Goal: Information Seeking & Learning: Check status

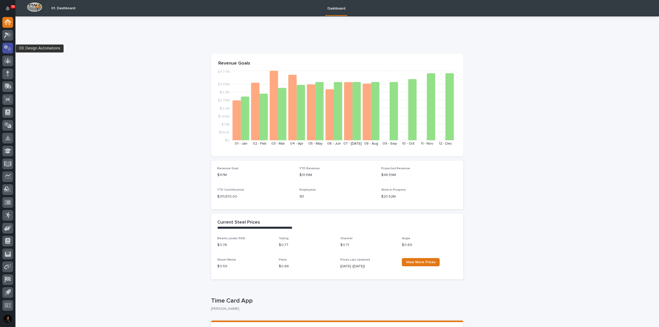
click at [10, 46] on icon at bounding box center [7, 48] width 7 height 6
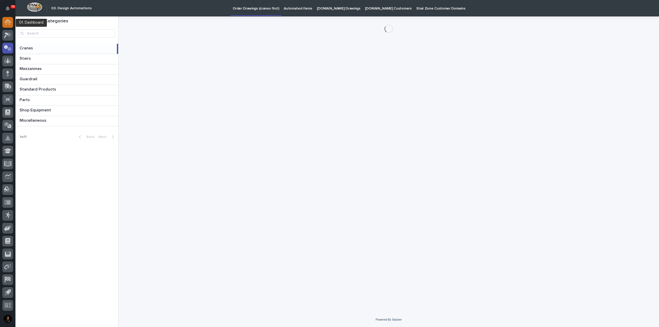
click at [8, 24] on icon at bounding box center [7, 22] width 7 height 6
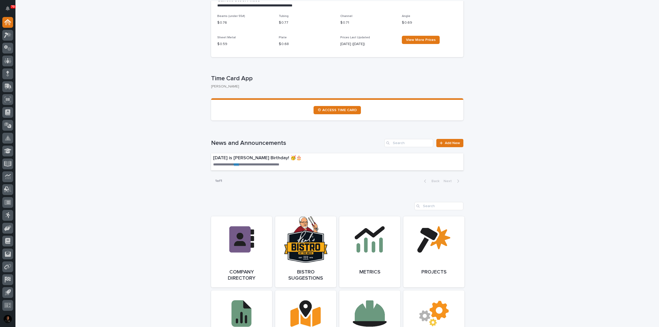
scroll to position [232, 0]
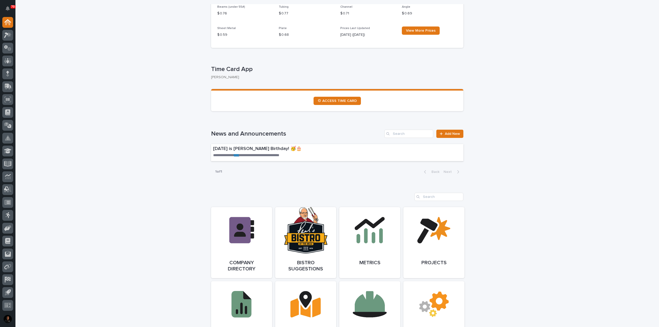
click at [336, 105] on section "⏲ ACCESS TIME CARD" at bounding box center [337, 100] width 252 height 22
click at [336, 101] on span "⏲ ACCESS TIME CARD" at bounding box center [337, 101] width 39 height 4
click at [9, 50] on icon at bounding box center [9, 49] width 4 height 4
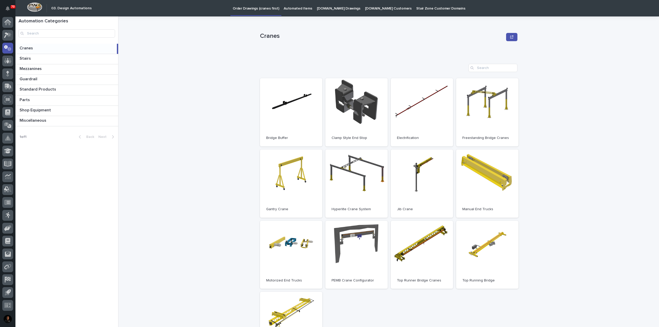
click at [298, 8] on p "Automated Items" at bounding box center [298, 5] width 28 height 11
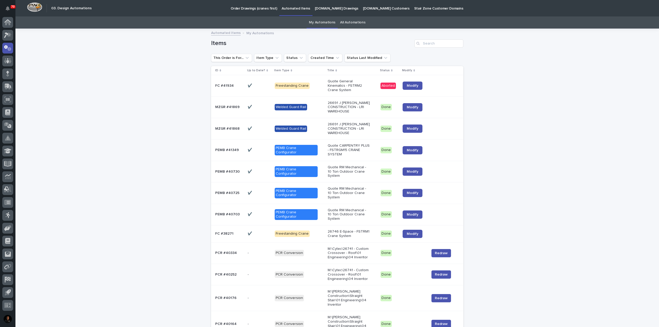
click at [262, 86] on p at bounding box center [259, 86] width 23 height 4
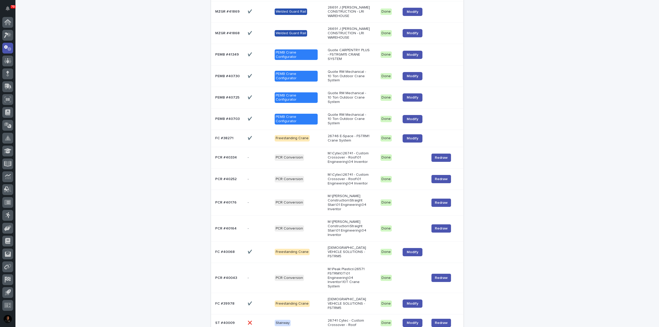
scroll to position [401, 0]
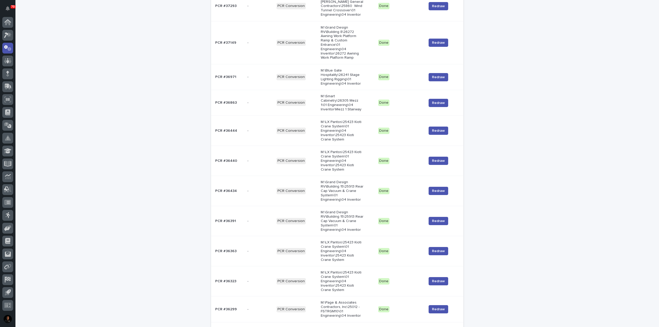
scroll to position [576, 0]
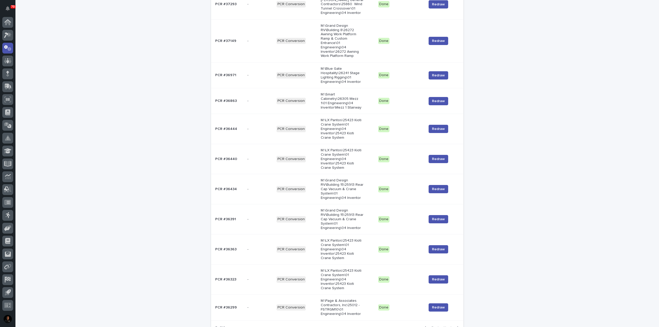
click at [445, 327] on span "Next" at bounding box center [449, 329] width 11 height 4
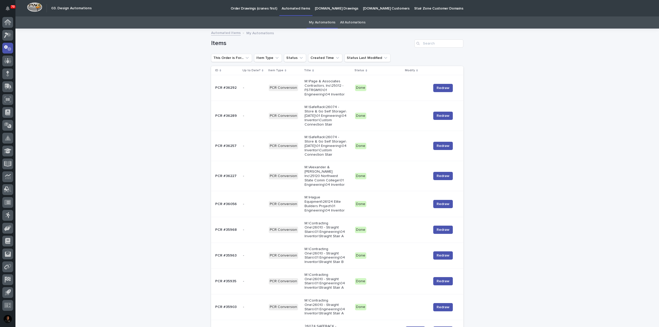
click at [325, 21] on link "My Automations" at bounding box center [322, 22] width 27 height 12
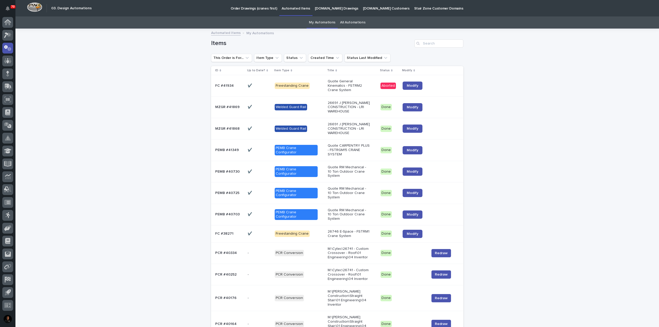
click at [357, 21] on link "All Automations" at bounding box center [352, 22] width 25 height 12
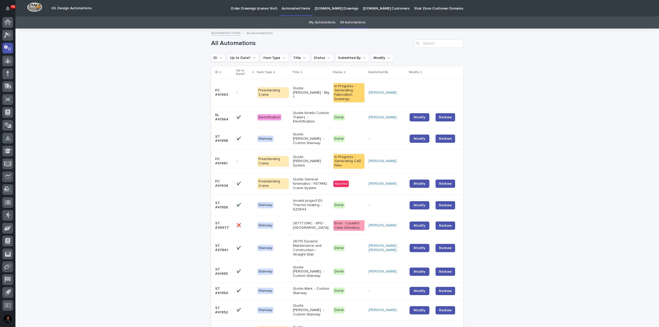
click at [316, 25] on link "My Automations" at bounding box center [322, 22] width 27 height 12
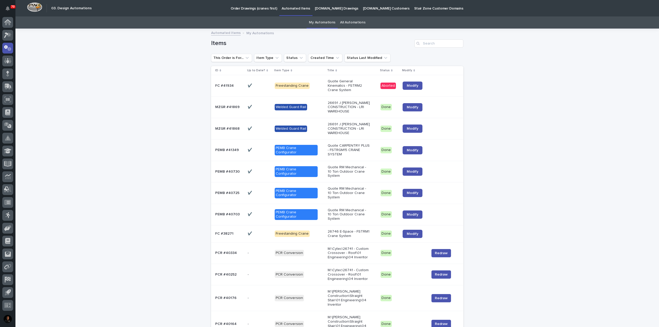
click at [328, 81] on p "Quote General Kinematics - FSTRM2 Crane System" at bounding box center [349, 85] width 43 height 13
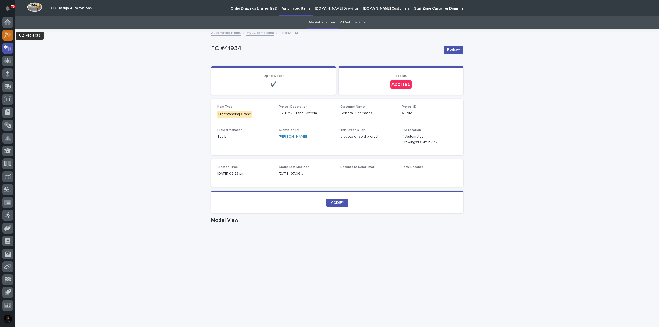
click at [6, 36] on icon at bounding box center [7, 35] width 7 height 6
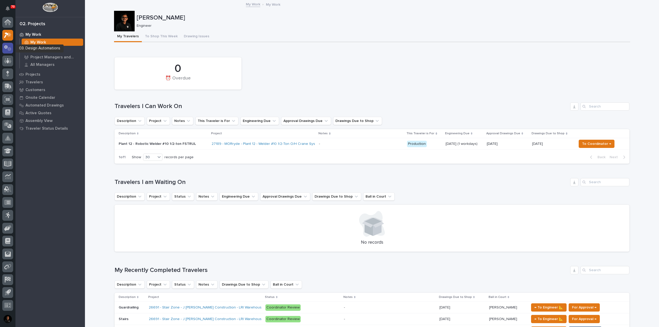
click at [8, 48] on icon at bounding box center [7, 48] width 7 height 6
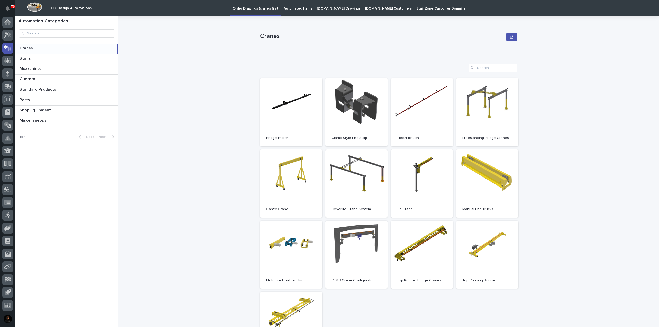
click at [289, 9] on p "Automated Items" at bounding box center [298, 5] width 28 height 11
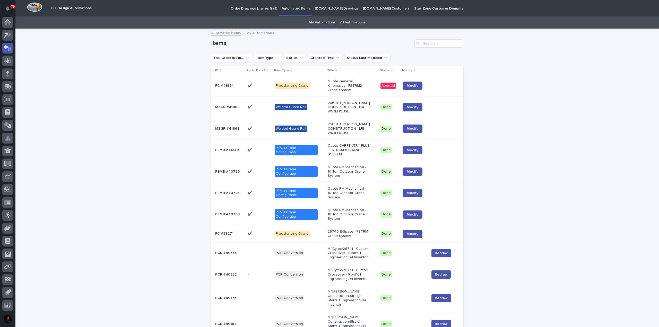
click at [309, 83] on p "Freestanding Crane" at bounding box center [296, 86] width 43 height 6
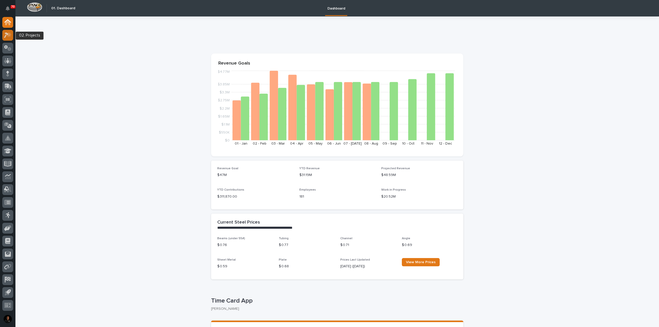
click at [5, 39] on div at bounding box center [7, 35] width 11 height 11
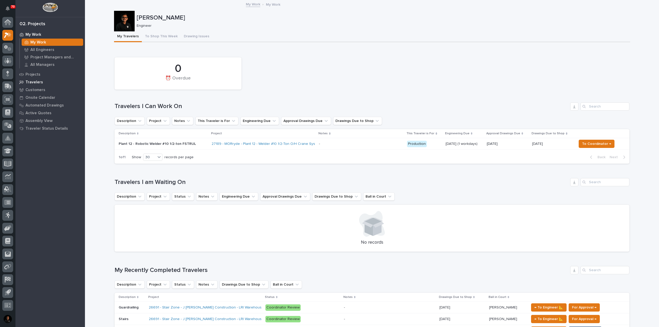
click at [39, 82] on p "Travelers" at bounding box center [35, 82] width 18 height 5
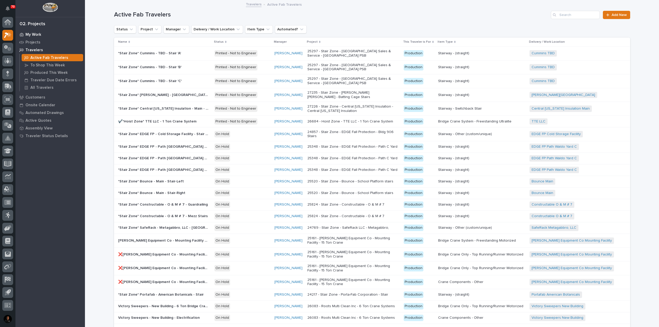
click at [35, 36] on p "My Work" at bounding box center [34, 34] width 16 height 5
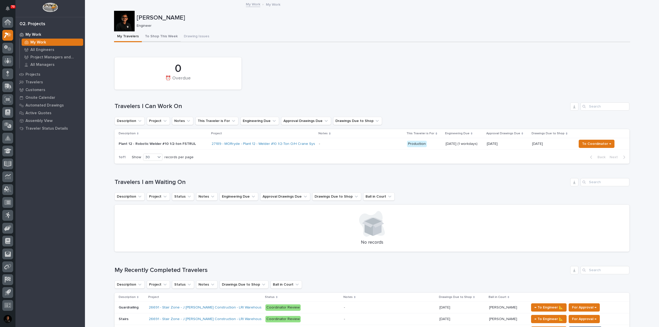
click at [149, 37] on button "To Shop This Week" at bounding box center [161, 36] width 39 height 11
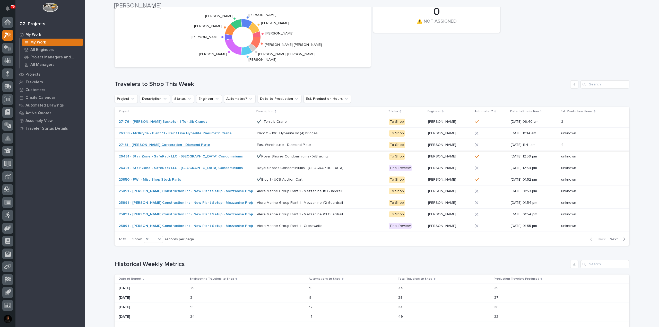
scroll to position [103, 0]
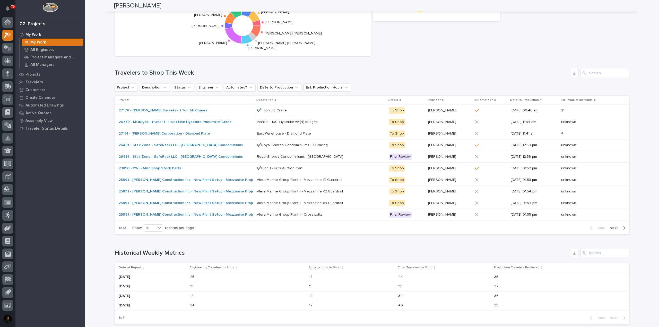
click at [219, 109] on div "27176 - Stout Buckets - 1 Ton Jib Cranes" at bounding box center [186, 110] width 134 height 9
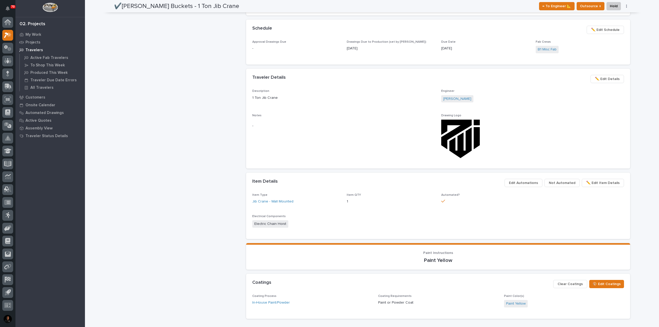
scroll to position [258, 0]
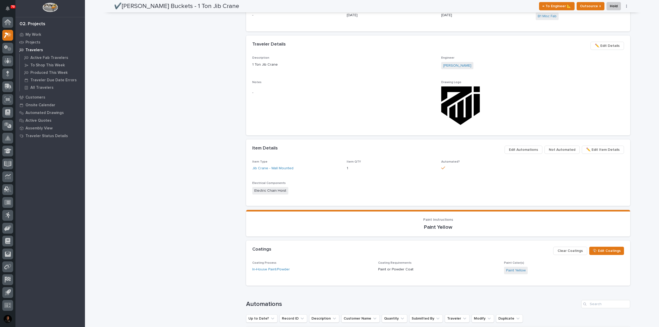
click at [524, 148] on span "Edit Automations" at bounding box center [523, 150] width 29 height 6
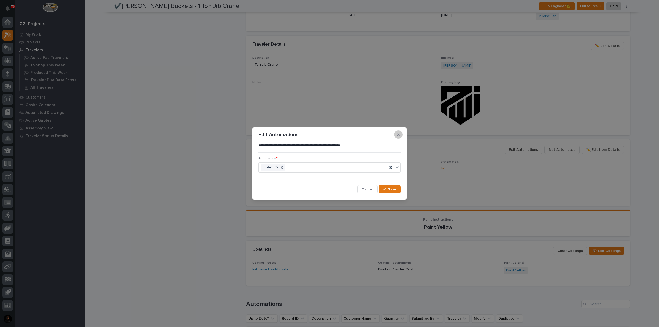
click at [399, 137] on button "button" at bounding box center [398, 135] width 9 height 8
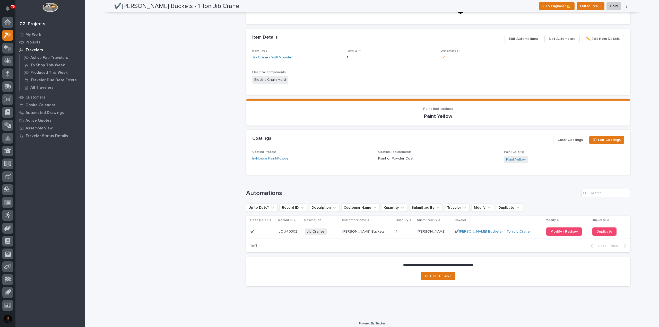
scroll to position [372, 0]
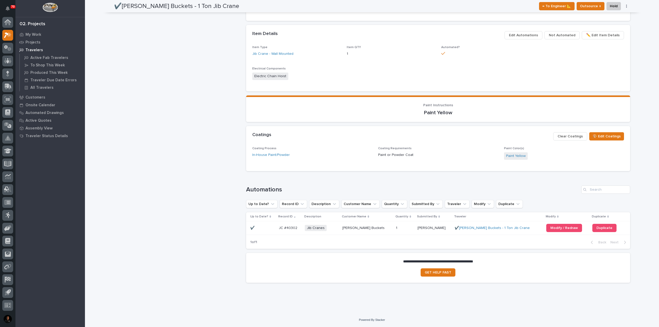
click at [520, 227] on div "✔️Stout Buckets - 1 Ton Jib Crane" at bounding box center [498, 228] width 87 height 4
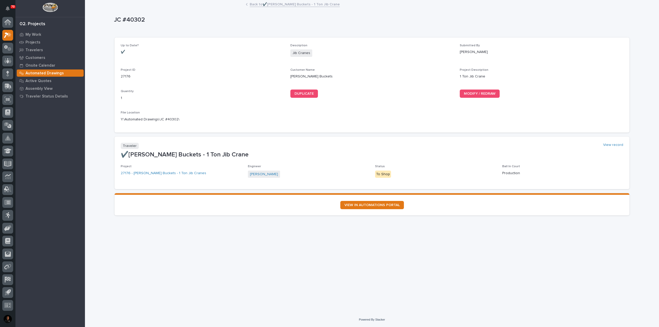
click at [265, 5] on link "Back to ✔️Stout Buckets - 1 Ton Jib Crane" at bounding box center [295, 4] width 90 height 6
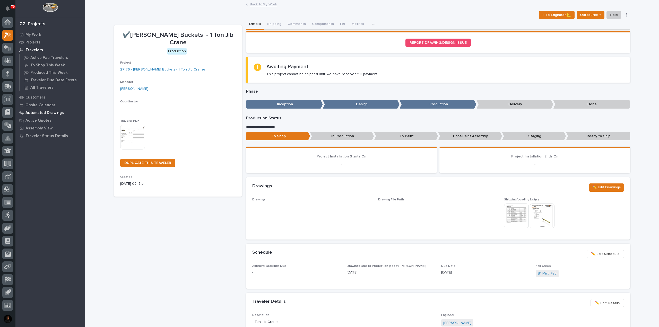
click at [56, 114] on p "Automated Drawings" at bounding box center [45, 113] width 38 height 5
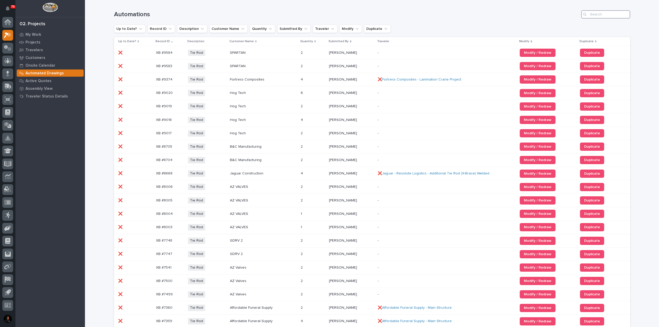
click at [606, 16] on input "Search" at bounding box center [606, 14] width 49 height 8
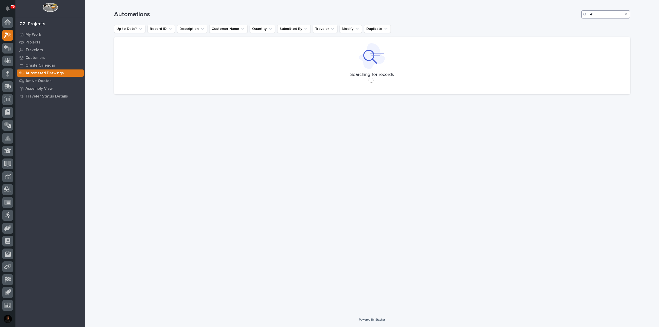
type input "4"
type input "41052"
drag, startPoint x: 612, startPoint y: 14, endPoint x: 552, endPoint y: 18, distance: 60.1
click at [552, 18] on div "Automations 41052" at bounding box center [372, 14] width 516 height 8
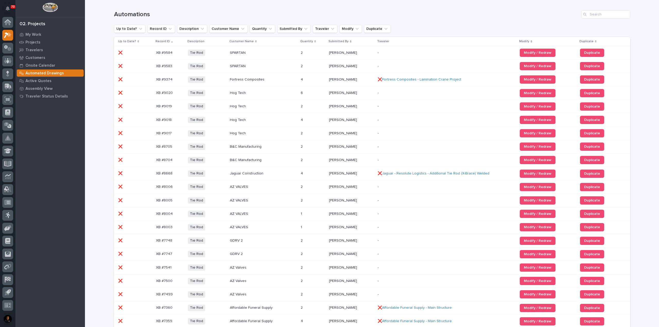
click at [247, 121] on p at bounding box center [263, 120] width 67 height 4
click at [138, 30] on icon "Up to Date?" at bounding box center [140, 28] width 5 height 5
click at [148, 27] on button "Record ID" at bounding box center [162, 29] width 28 height 8
click at [160, 49] on input at bounding box center [180, 52] width 65 height 8
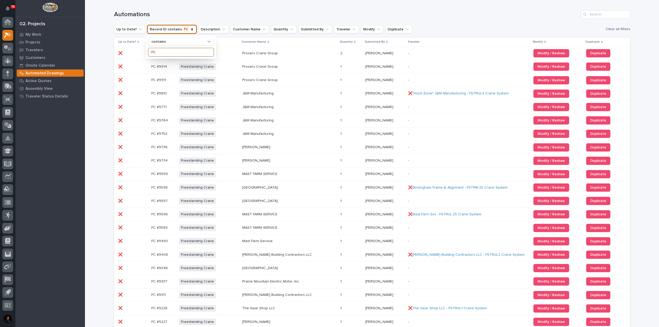
type input "FC"
click at [214, 12] on h1 "Automations" at bounding box center [346, 14] width 465 height 7
click at [262, 30] on icon "Customer Name" at bounding box center [264, 29] width 5 height 5
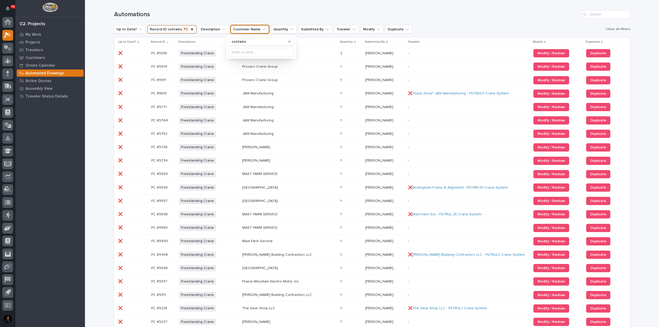
click at [267, 46] on div "contains" at bounding box center [261, 42] width 66 height 8
click at [263, 39] on div "contains" at bounding box center [258, 41] width 57 height 5
click at [260, 53] on input at bounding box center [261, 52] width 65 height 8
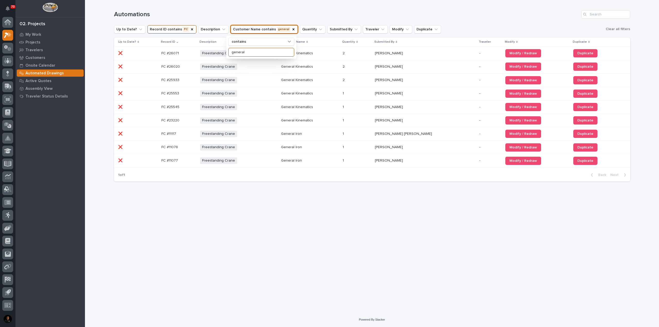
type input "general"
click at [278, 196] on div "Loading... Saving… Loading... Saving… Automations Up to Date? Record ID contain…" at bounding box center [373, 150] width 522 height 300
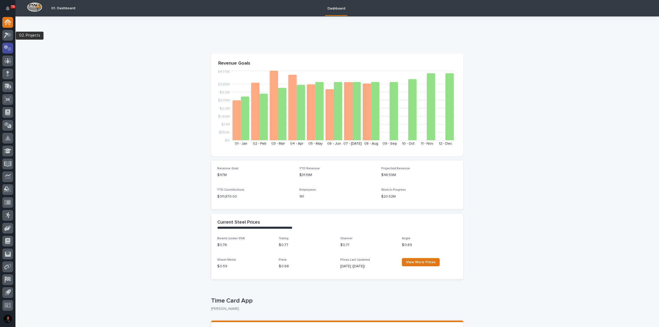
click at [10, 43] on div at bounding box center [7, 48] width 11 height 11
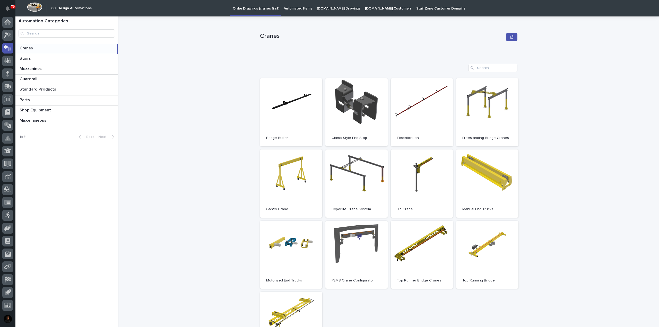
click at [294, 9] on p "Automated Items" at bounding box center [298, 5] width 28 height 11
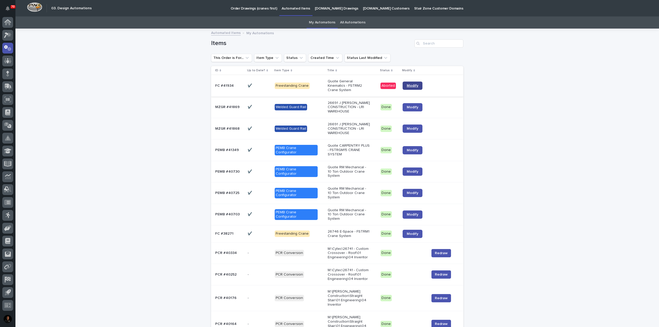
click at [409, 84] on span "Modify" at bounding box center [413, 86] width 12 height 4
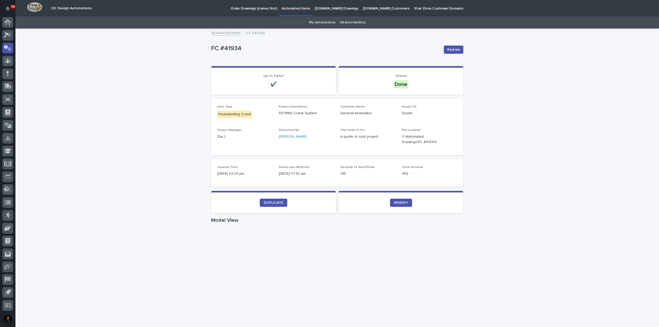
click at [156, 99] on div "Loading... Saving… Loading... Saving… FC #41934 Redraw FC #41934 Redraw Sorry, …" at bounding box center [337, 298] width 644 height 538
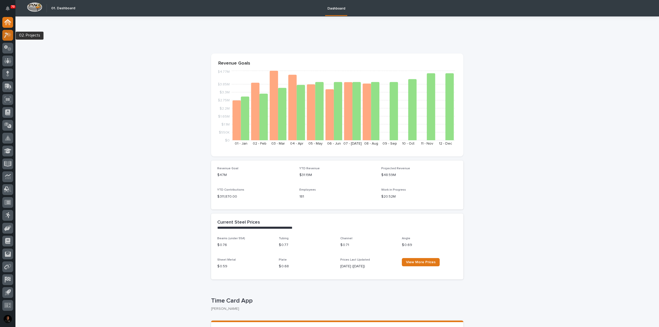
click at [7, 39] on div at bounding box center [7, 35] width 11 height 11
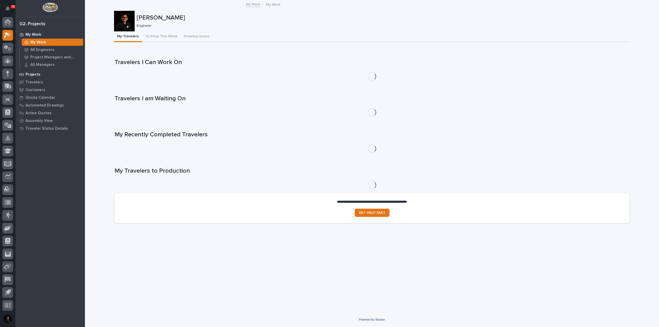
click at [37, 73] on p "Projects" at bounding box center [33, 74] width 15 height 5
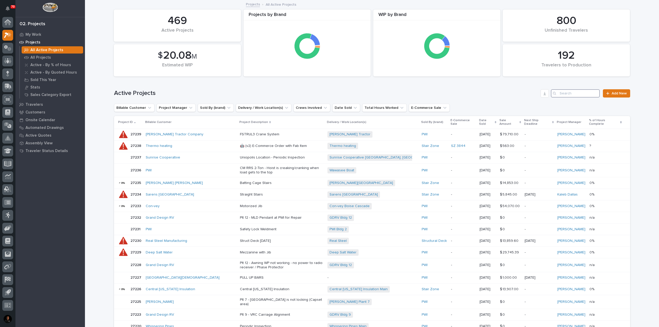
click at [575, 95] on input "Search" at bounding box center [575, 93] width 49 height 8
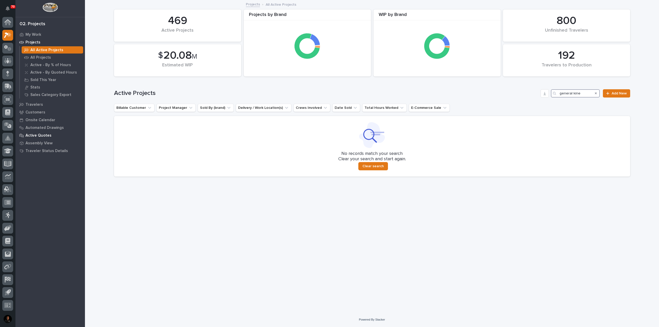
type input "general kine"
click at [37, 136] on p "Active Quotes" at bounding box center [39, 135] width 26 height 5
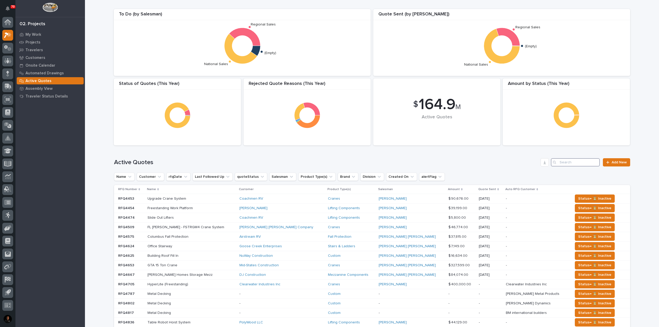
click at [566, 162] on input "Search" at bounding box center [575, 162] width 49 height 8
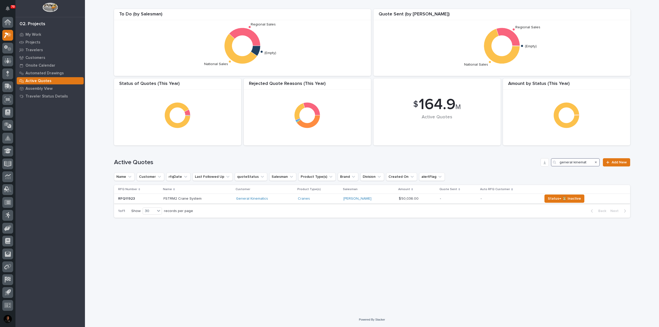
type input "general kinemat"
click at [218, 197] on p at bounding box center [198, 199] width 69 height 4
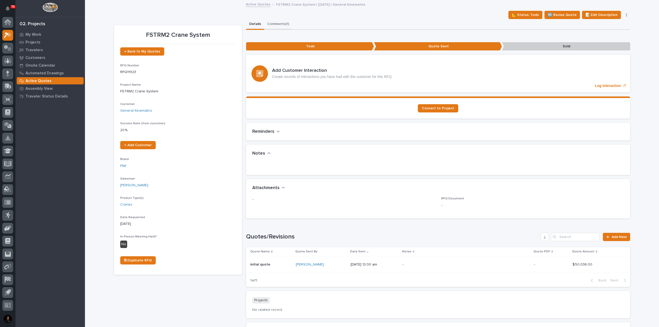
click at [277, 22] on button "Comments (1)" at bounding box center [278, 24] width 28 height 11
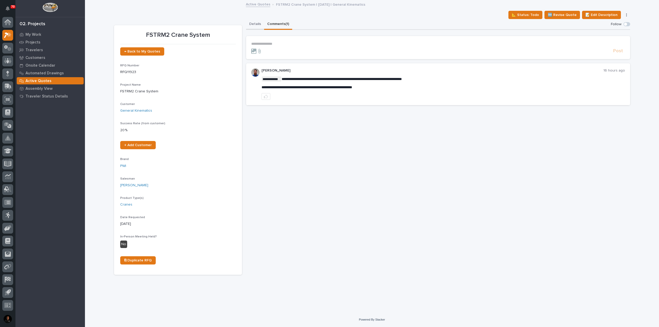
click at [248, 25] on button "Details" at bounding box center [255, 24] width 18 height 11
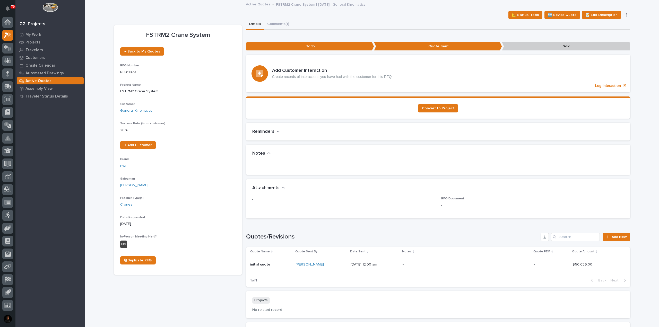
click at [272, 267] on p at bounding box center [271, 265] width 42 height 4
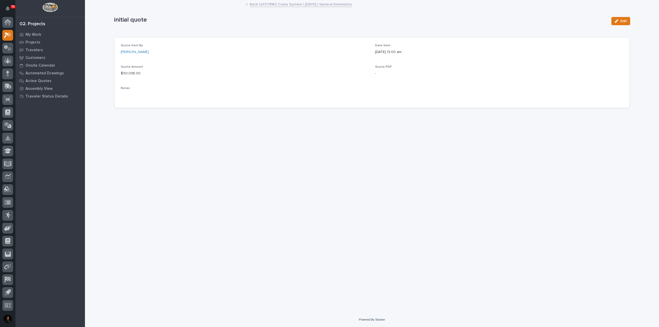
click at [254, 7] on div "Back to FSTRM2 Crane System | [DATE] | General Kinematics" at bounding box center [372, 4] width 258 height 7
click at [257, 5] on link "Back to FSTRM2 Crane System | [DATE] | General Kinematics" at bounding box center [301, 4] width 102 height 6
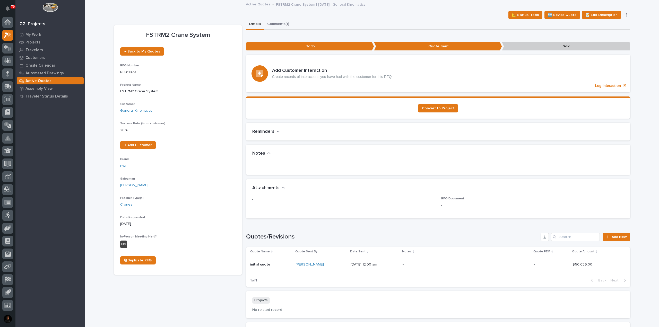
click at [275, 24] on button "Comments (1)" at bounding box center [278, 24] width 28 height 11
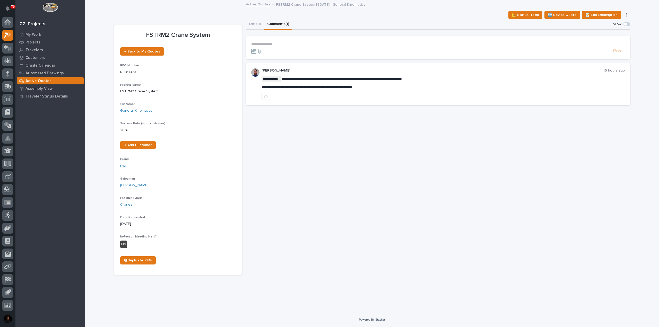
click at [315, 148] on div "**********" at bounding box center [438, 147] width 384 height 256
